Goal: Information Seeking & Learning: Learn about a topic

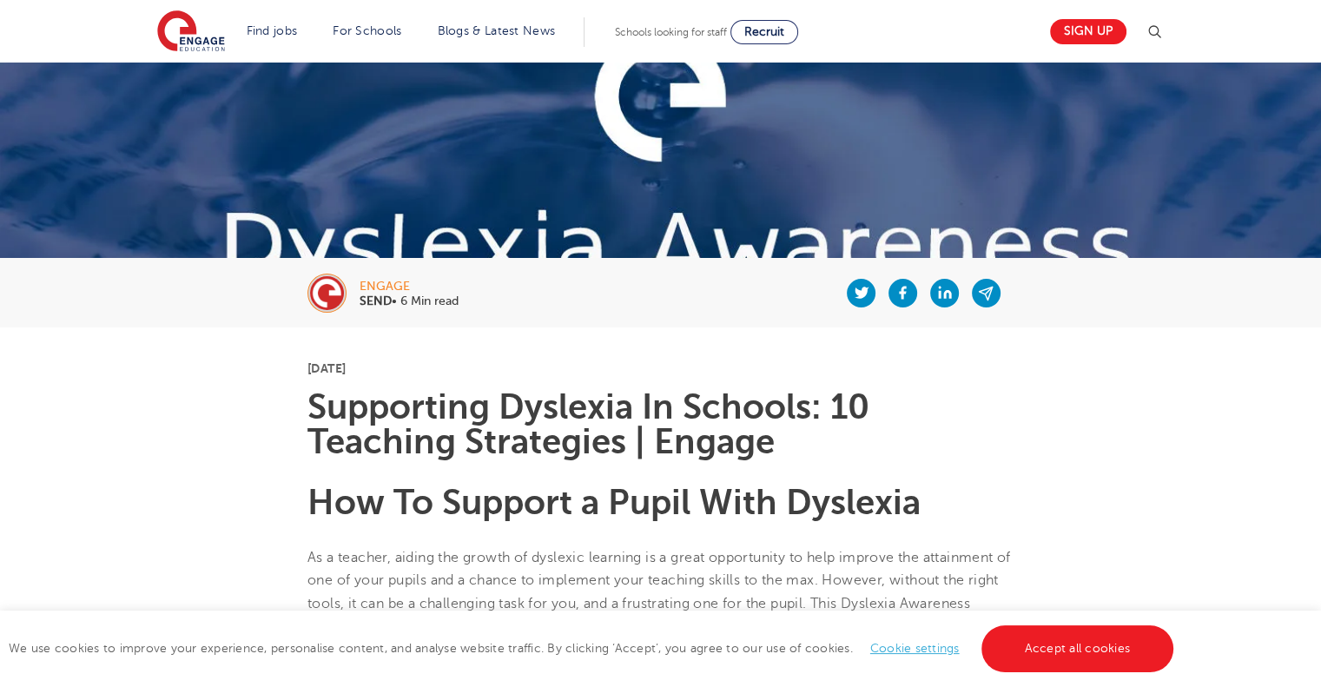
scroll to position [151, 0]
drag, startPoint x: 302, startPoint y: 396, endPoint x: 941, endPoint y: 476, distance: 644.0
copy section "Supporting [MEDICAL_DATA] In Schools: 10 Teaching Strategies | Engage How To Su…"
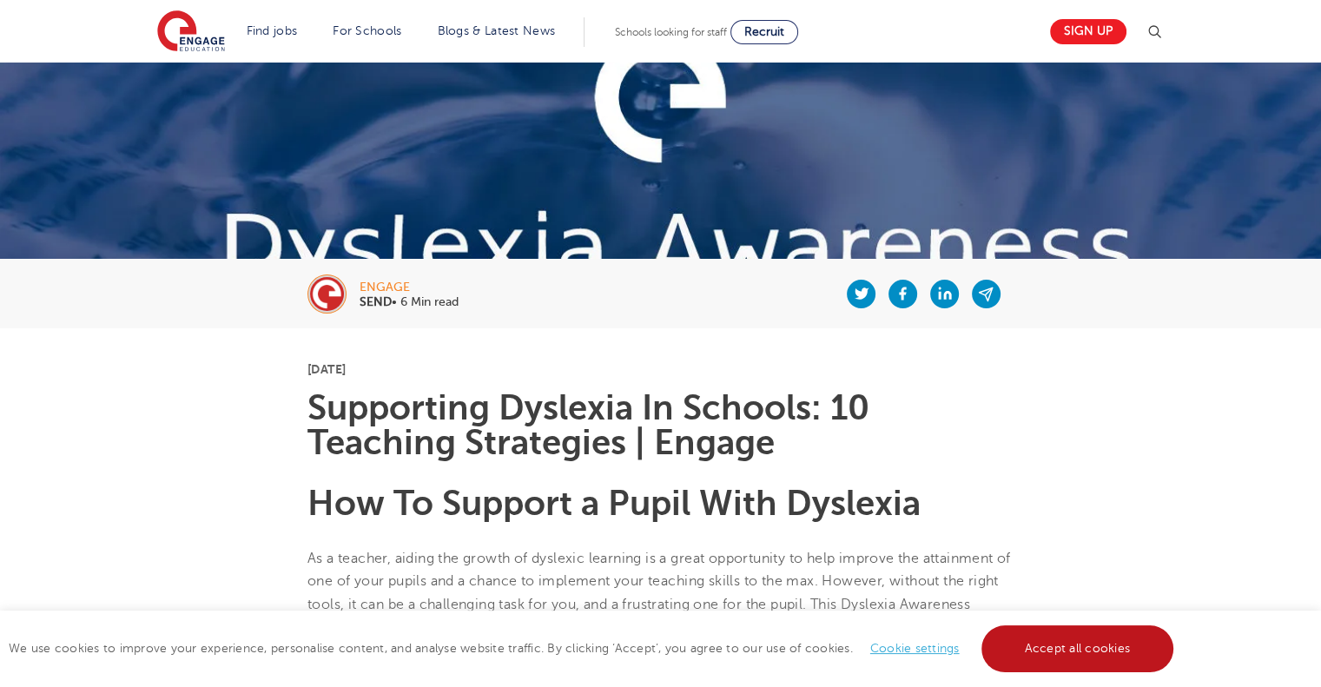
click at [1090, 644] on link "Accept all cookies" at bounding box center [1077, 648] width 193 height 47
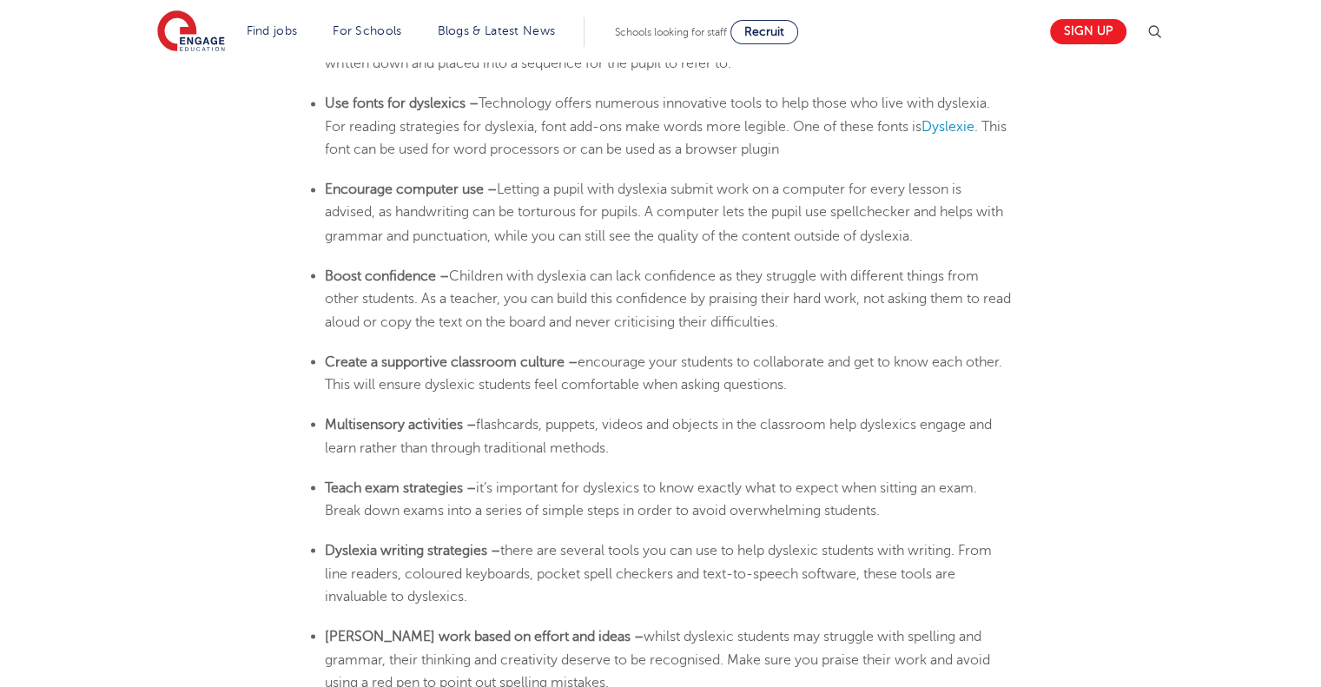
scroll to position [3069, 0]
drag, startPoint x: 326, startPoint y: 419, endPoint x: 623, endPoint y: 440, distance: 296.9
click at [623, 440] on li "Multisensory activities – flashcards, puppets, videos and objects in the classr…" at bounding box center [669, 435] width 689 height 46
click at [570, 590] on li "[MEDICAL_DATA] writing strategies – there are several tools you can use to help…" at bounding box center [669, 571] width 689 height 69
drag, startPoint x: 326, startPoint y: 545, endPoint x: 476, endPoint y: 595, distance: 157.3
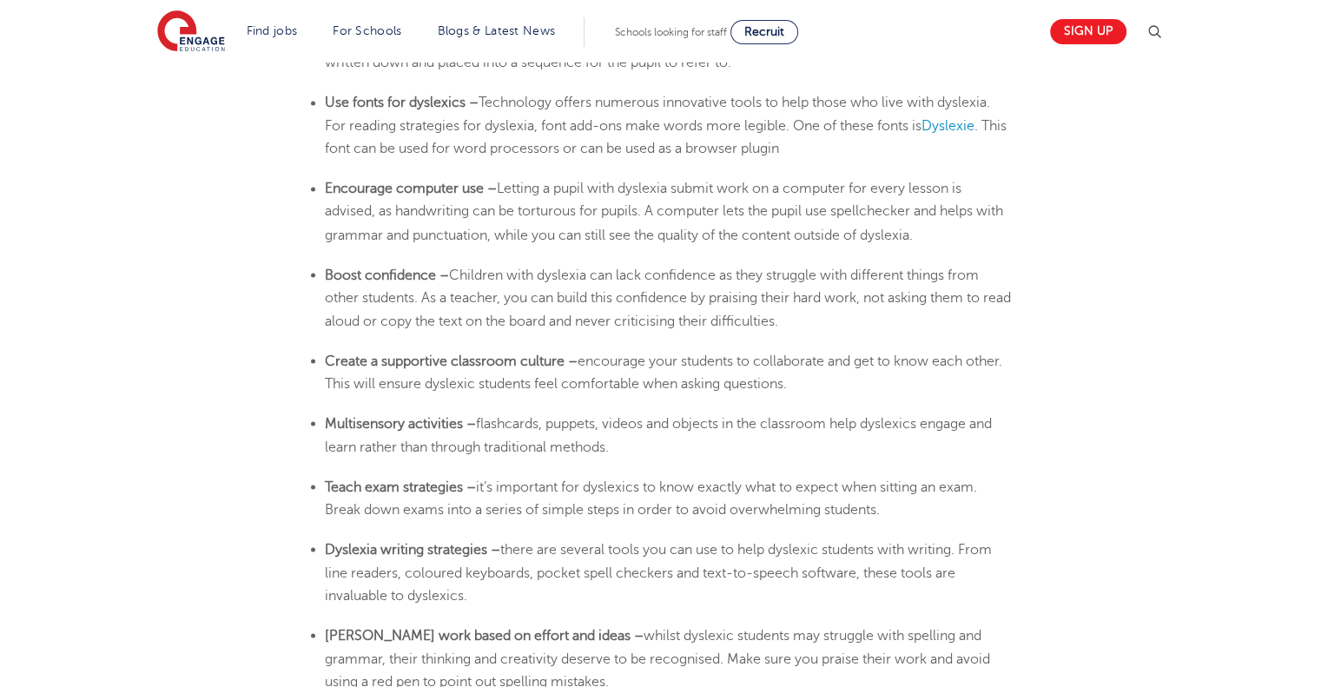
click at [476, 595] on li "[MEDICAL_DATA] writing strategies – there are several tools you can use to help…" at bounding box center [669, 571] width 689 height 69
copy li "[MEDICAL_DATA] writing strategies – there are several tools you can use to help…"
